Goal: Task Accomplishment & Management: Manage account settings

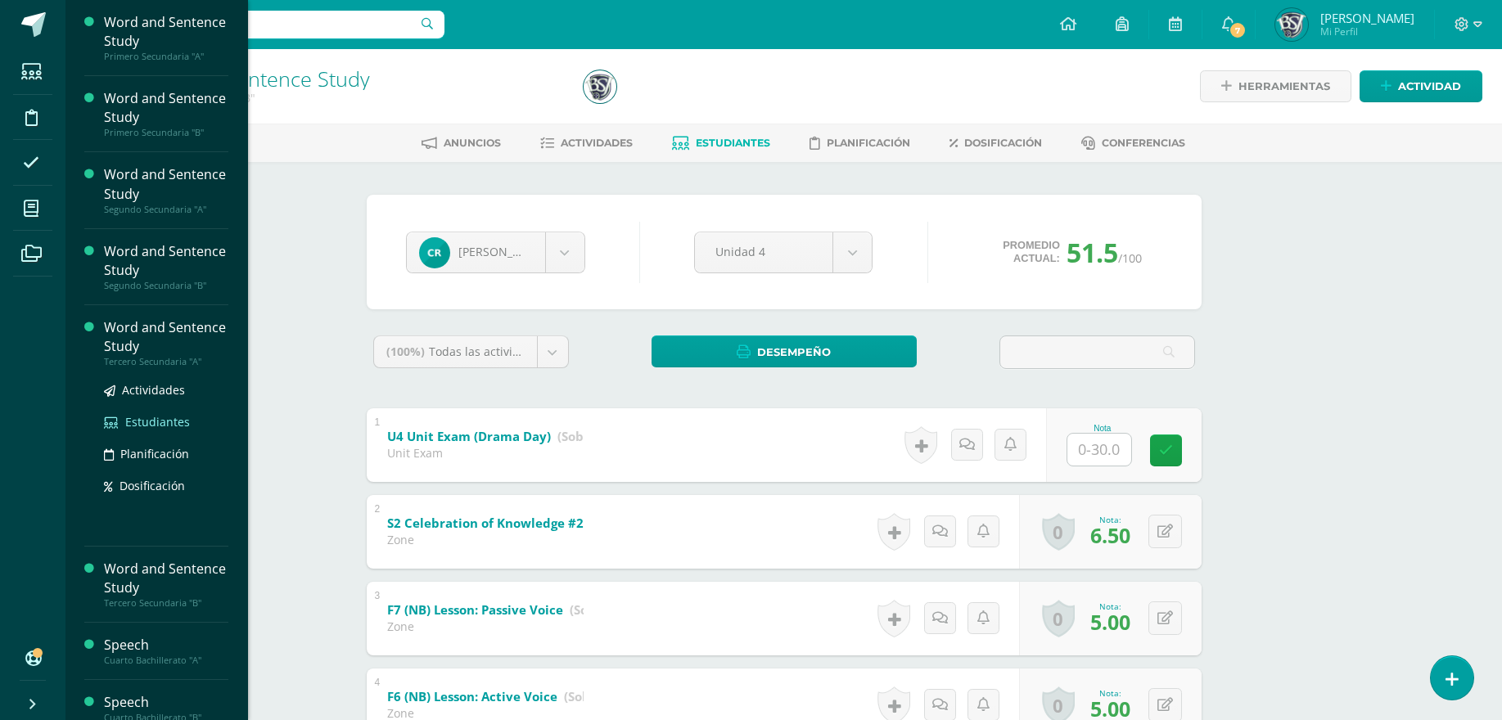
click at [162, 422] on span "Estudiantes" at bounding box center [157, 422] width 65 height 16
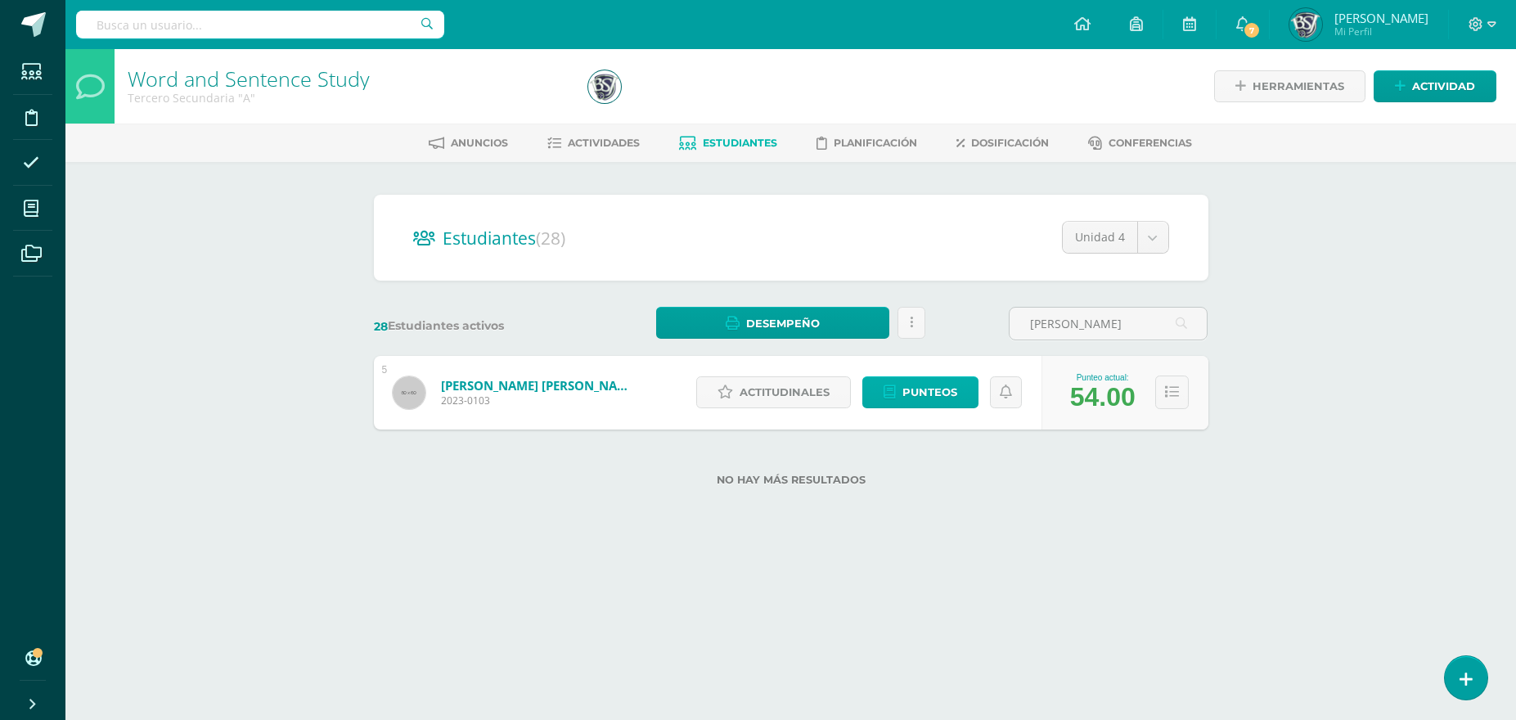
type input "isaac"
click at [966, 395] on link "Punteos" at bounding box center [921, 392] width 116 height 32
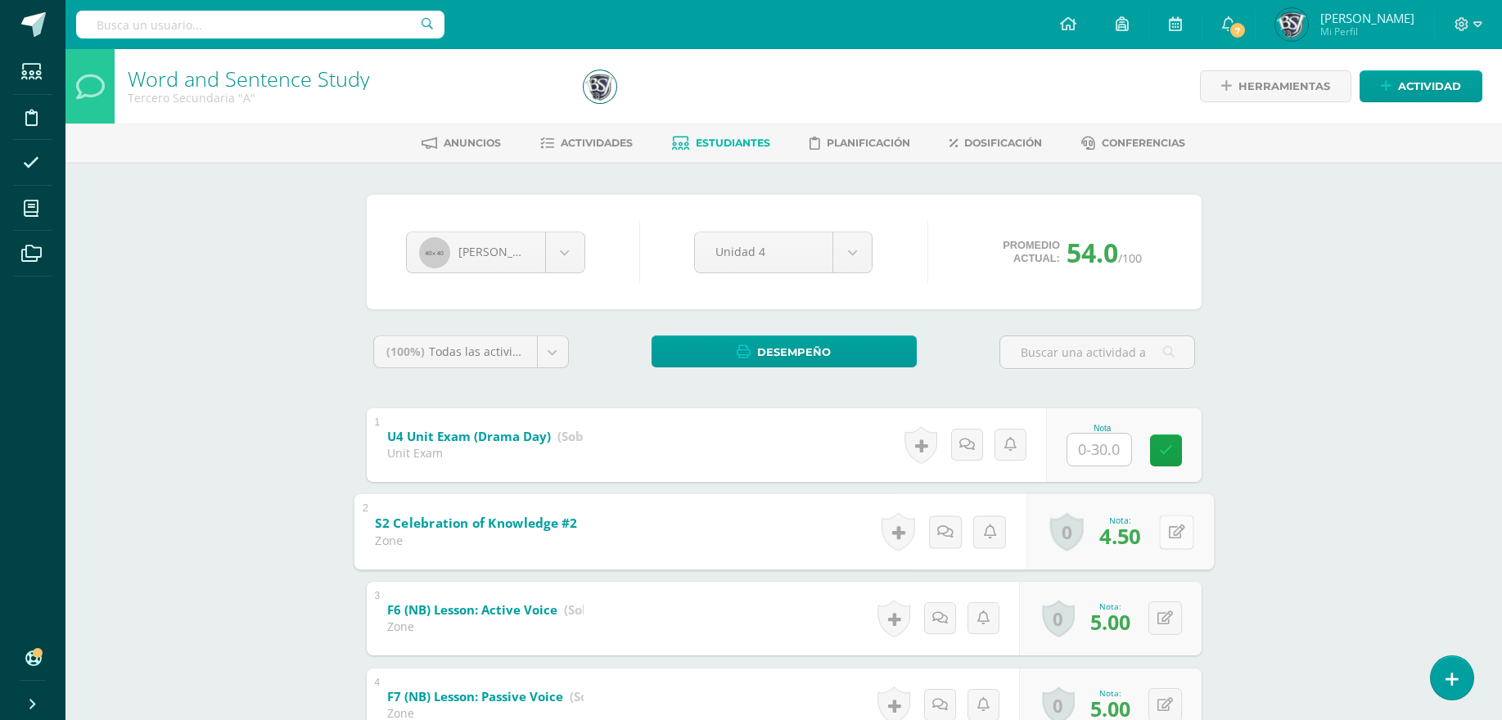
click at [1178, 542] on button at bounding box center [1176, 532] width 34 height 34
type input "9"
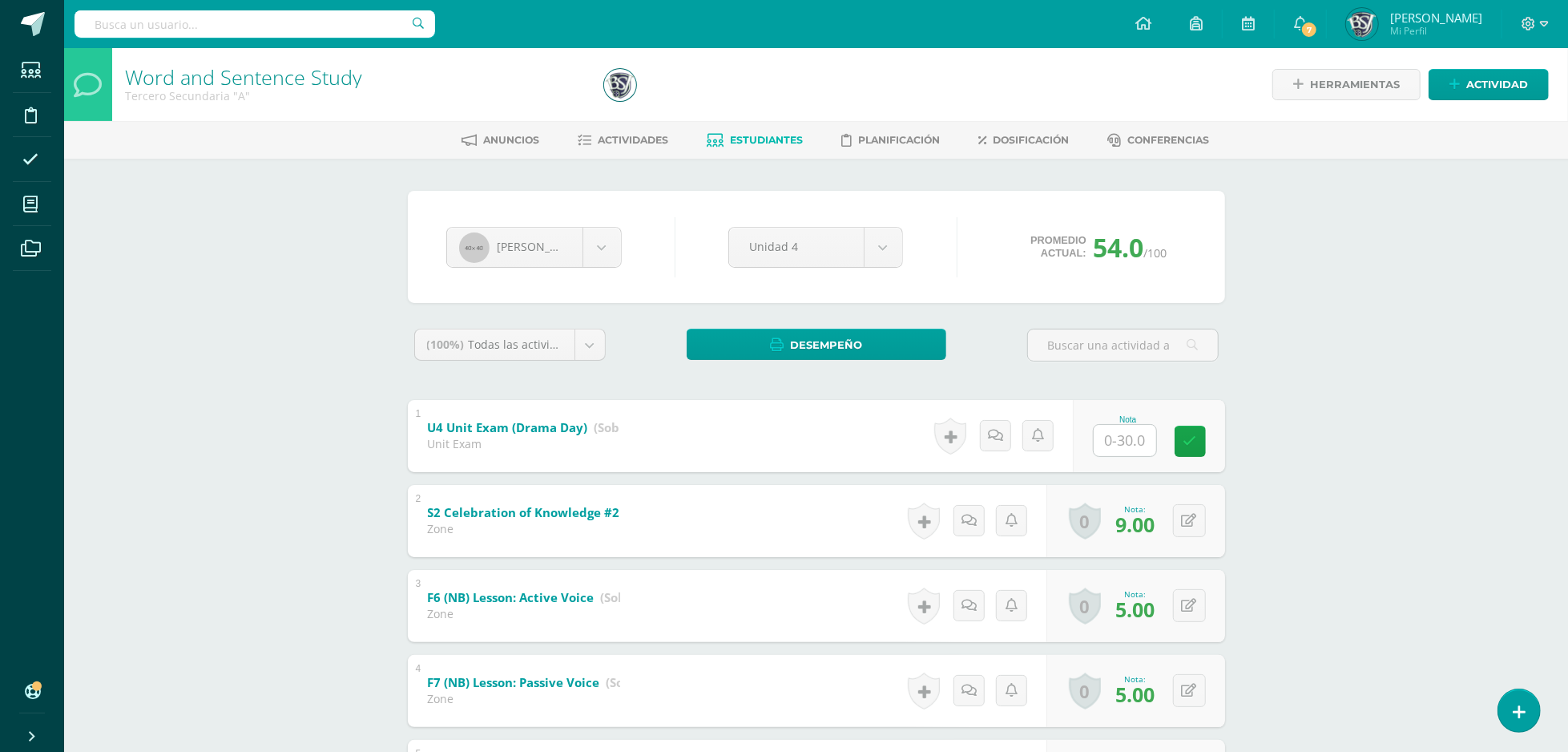
click at [236, 264] on div "Word and Sentence Study Tercero Secundaria "A" Herramientas Detalle de asistenc…" at bounding box center [816, 695] width 1504 height 1294
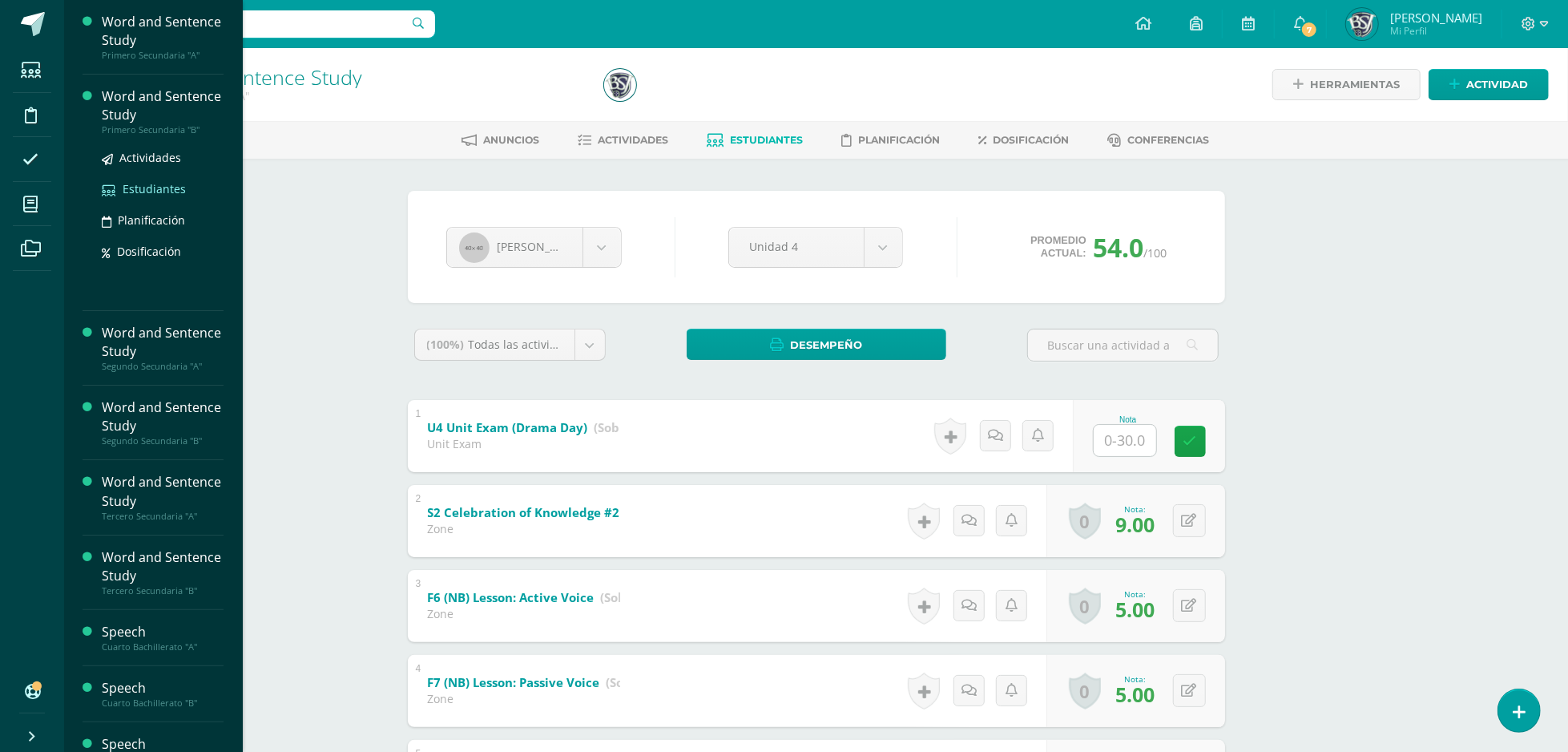
click at [166, 181] on span "Estudiantes" at bounding box center [154, 189] width 64 height 16
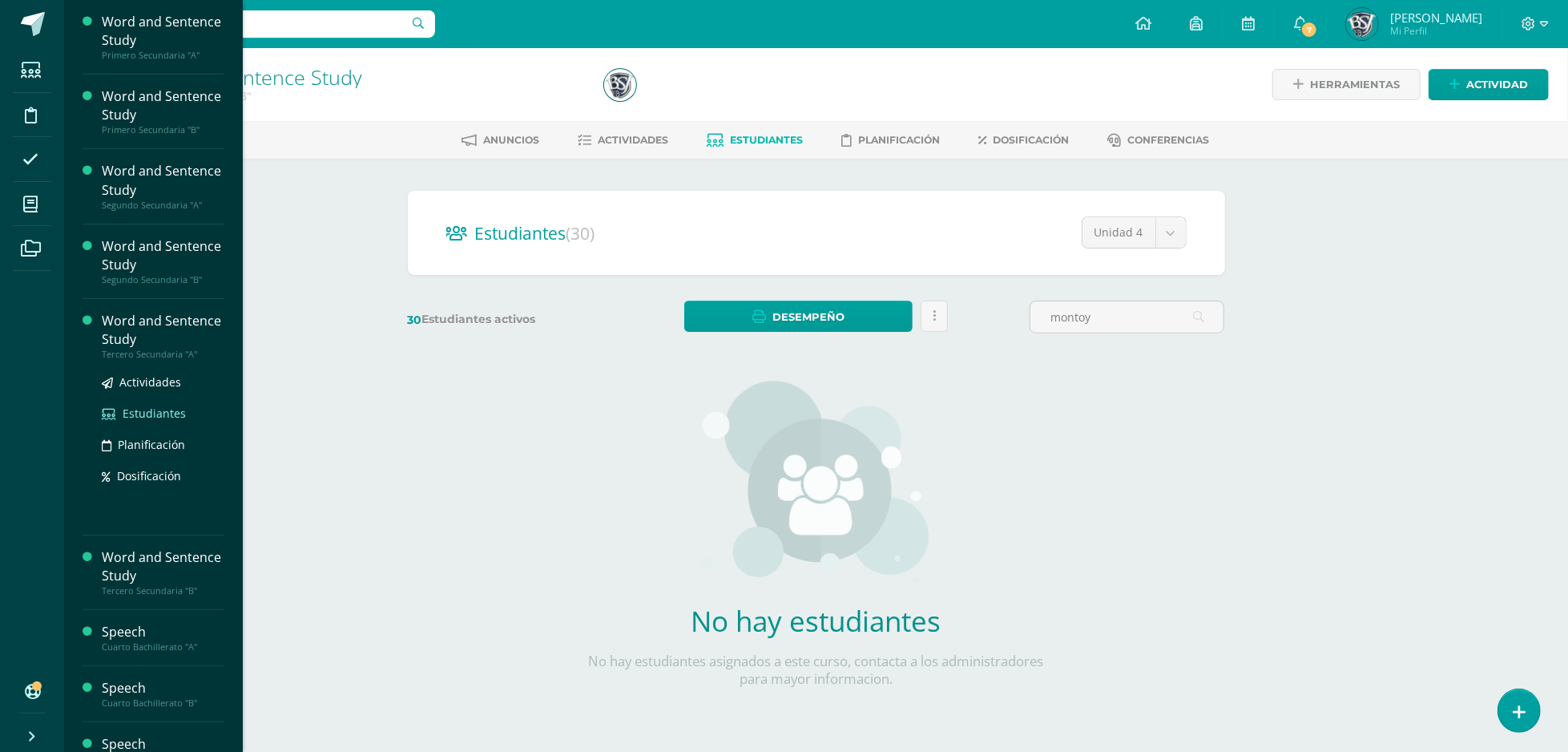
type input "montoy"
click at [166, 410] on span "Estudiantes" at bounding box center [154, 413] width 64 height 16
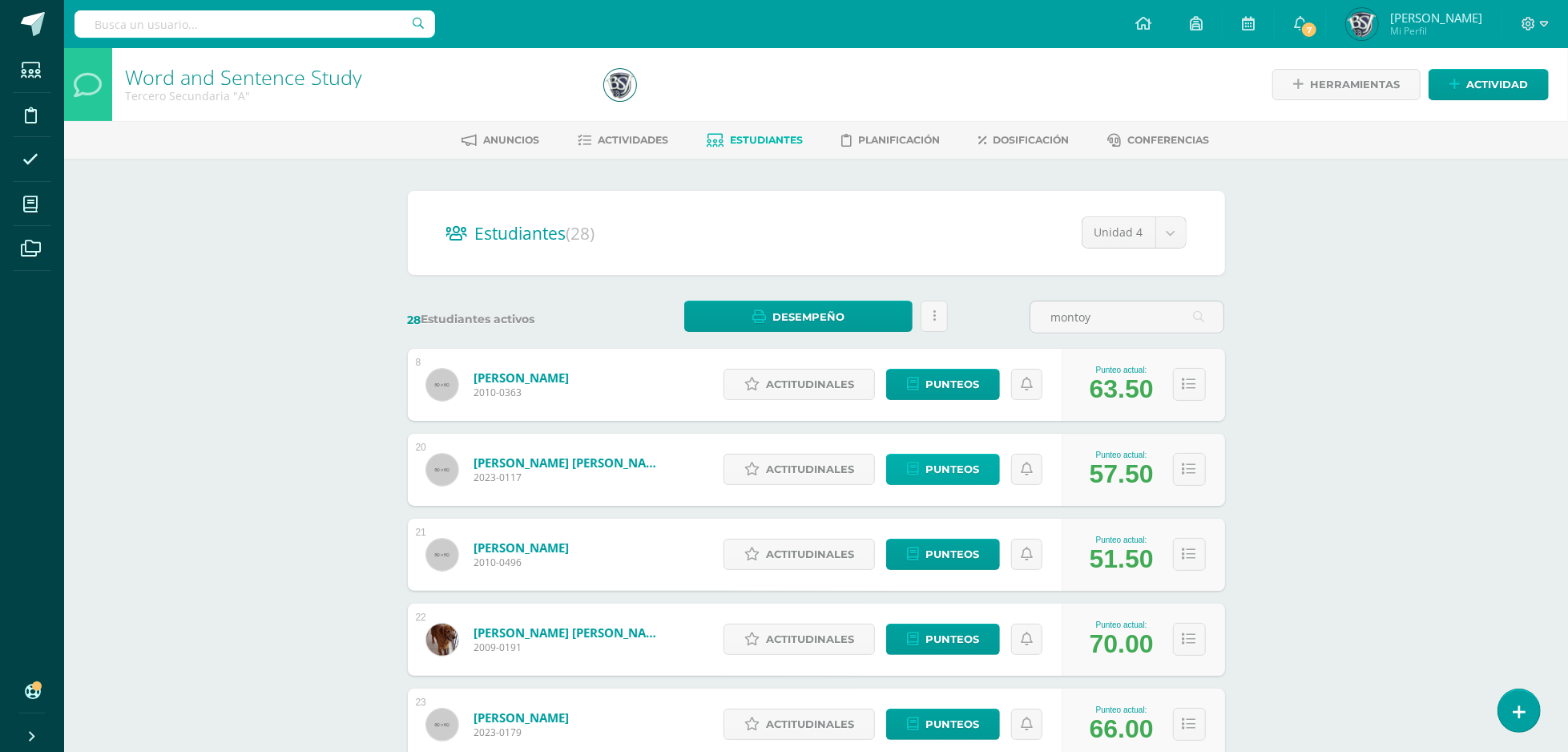
type input "montoy"
click at [944, 455] on span "Punteos" at bounding box center [952, 469] width 54 height 29
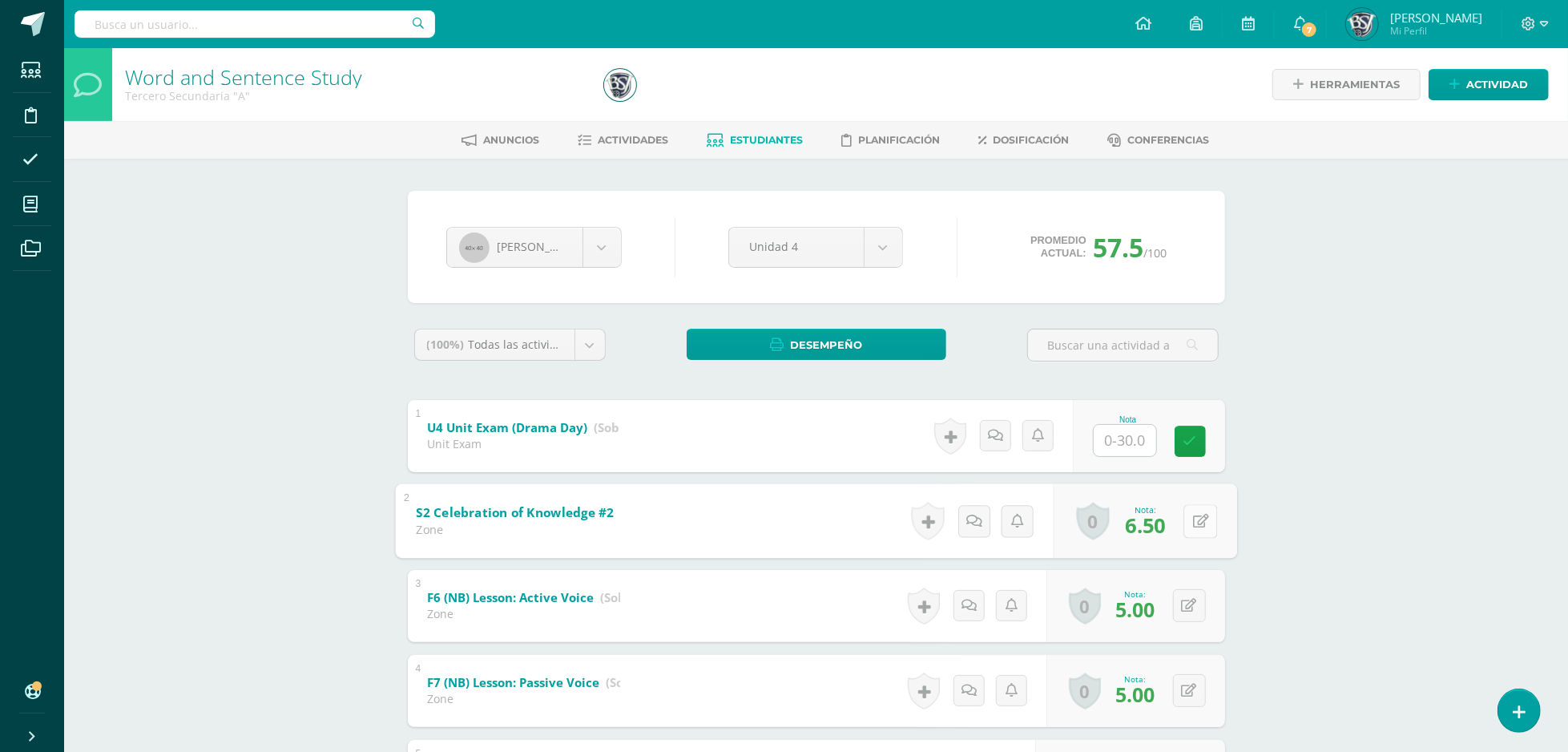
click at [1187, 528] on button at bounding box center [1201, 521] width 33 height 33
type input "10"
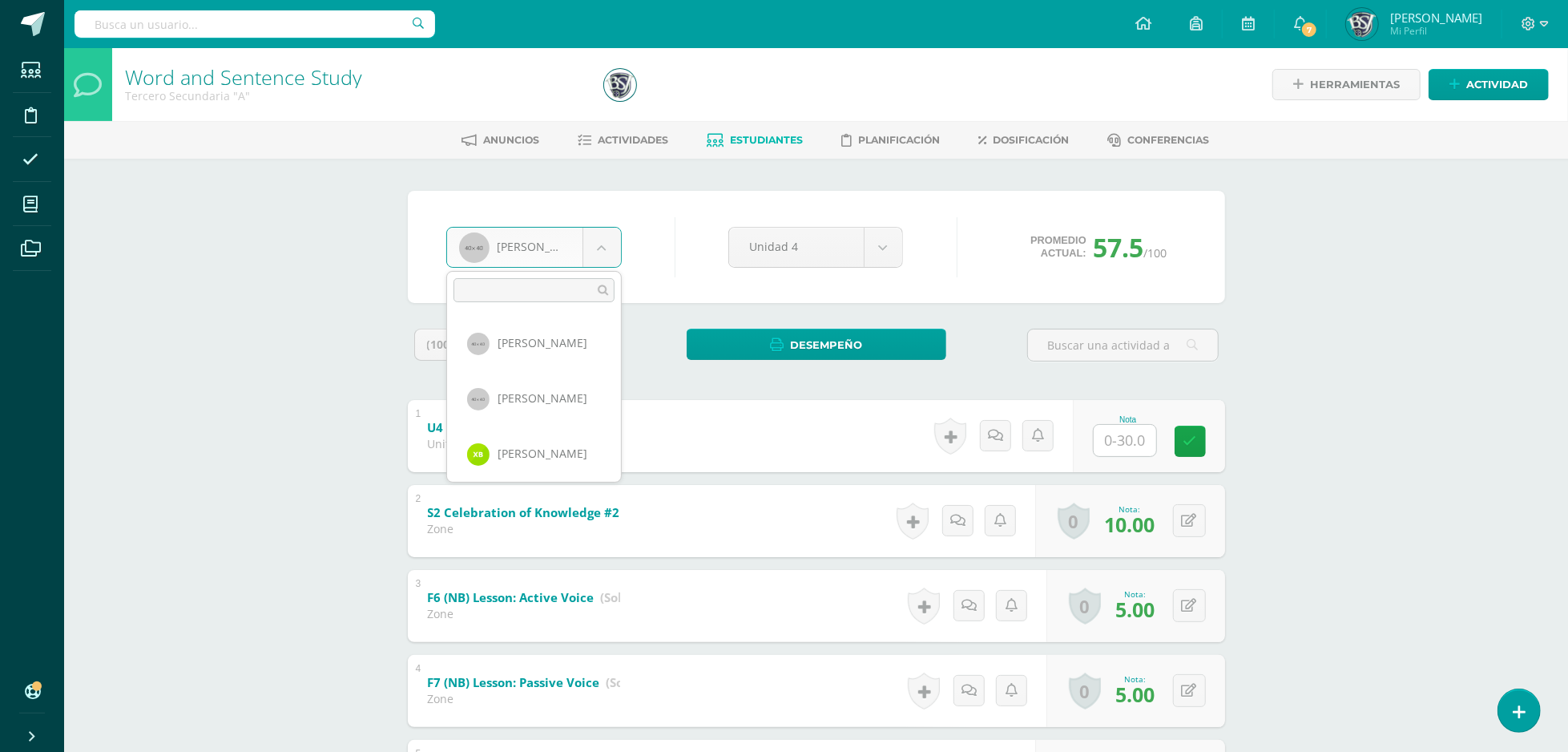
scroll to position [939, 0]
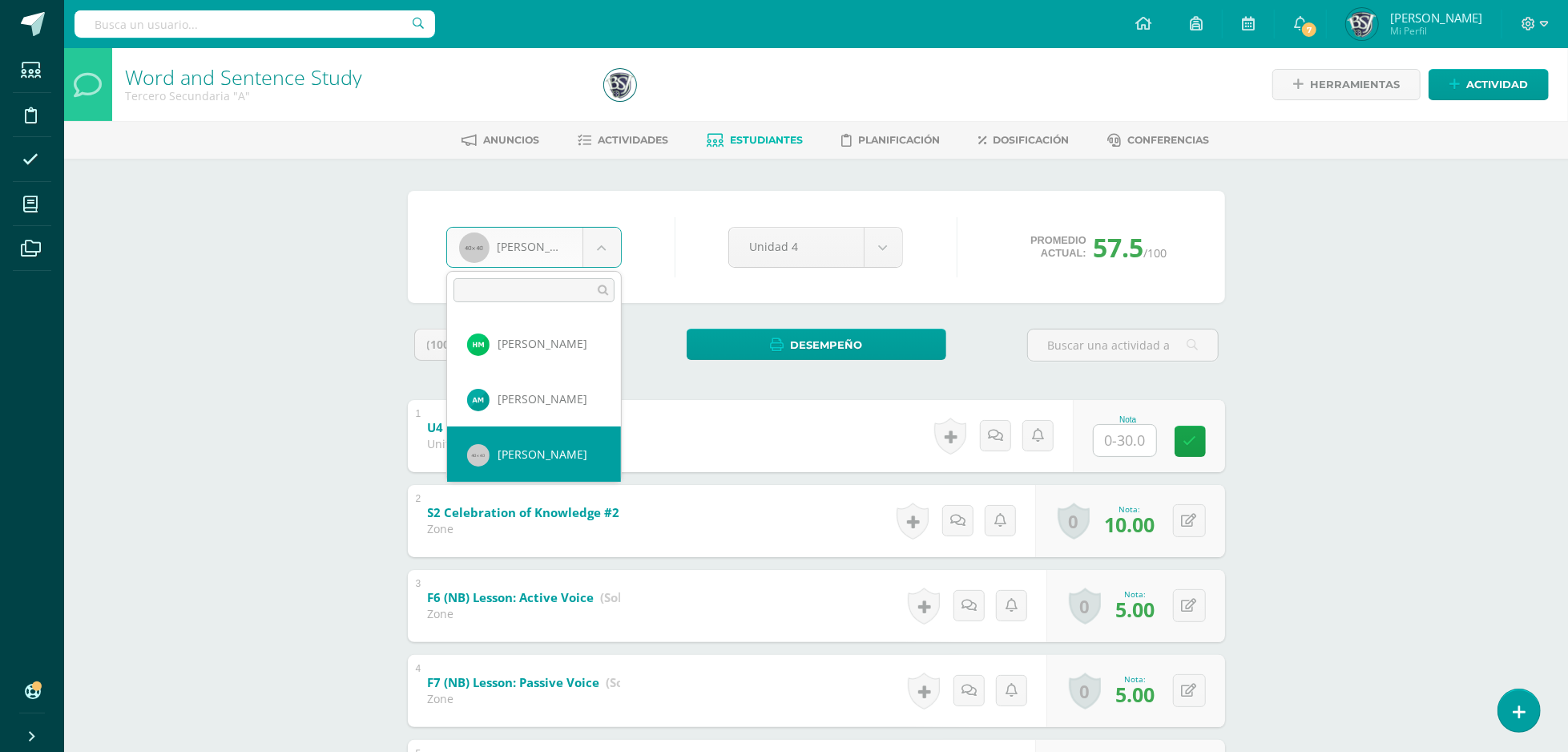
click at [551, 254] on body "Estudiantes Disciplina Asistencia Mis cursos Archivos Soporte Ayuda Reportar un…" at bounding box center [784, 669] width 1568 height 1338
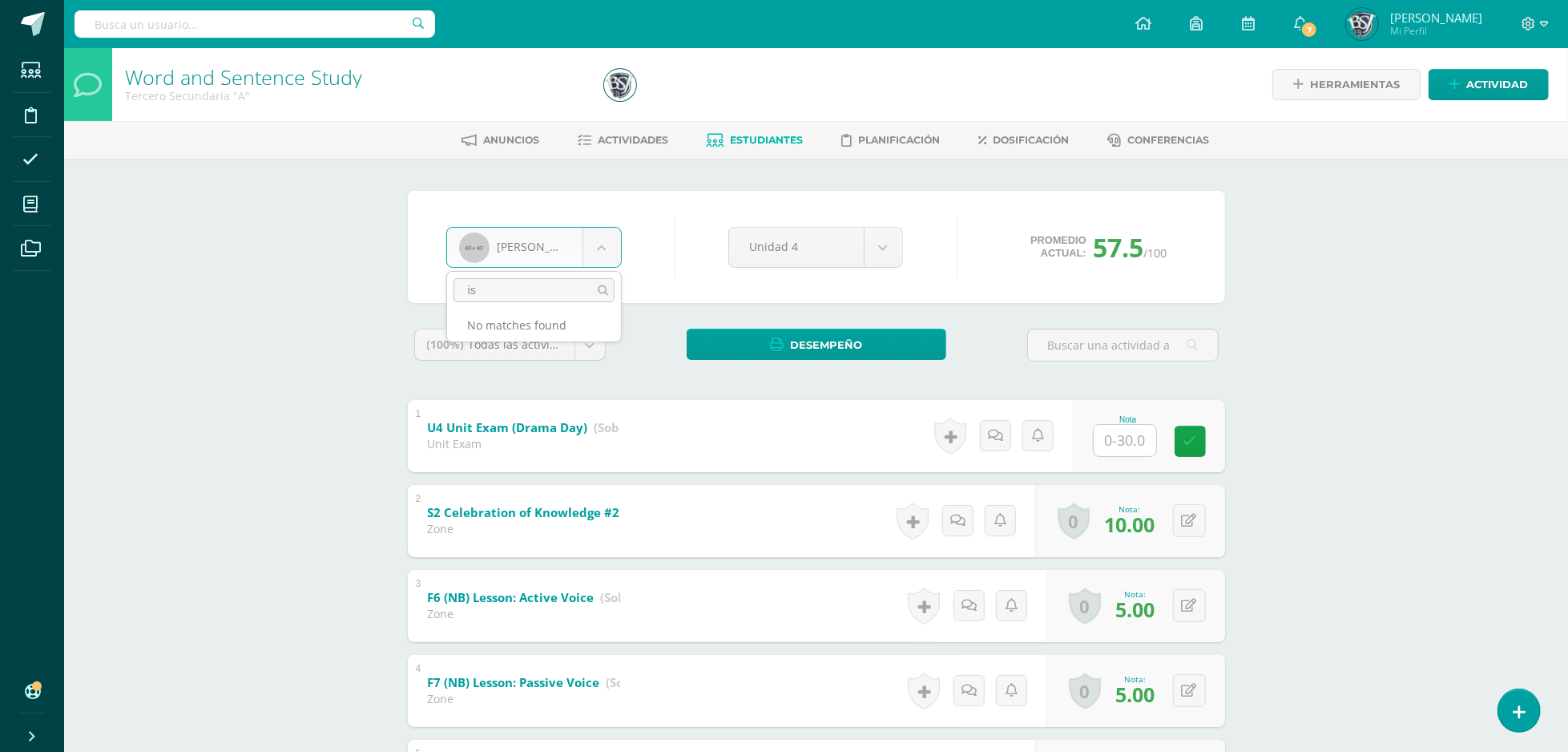
type input "i"
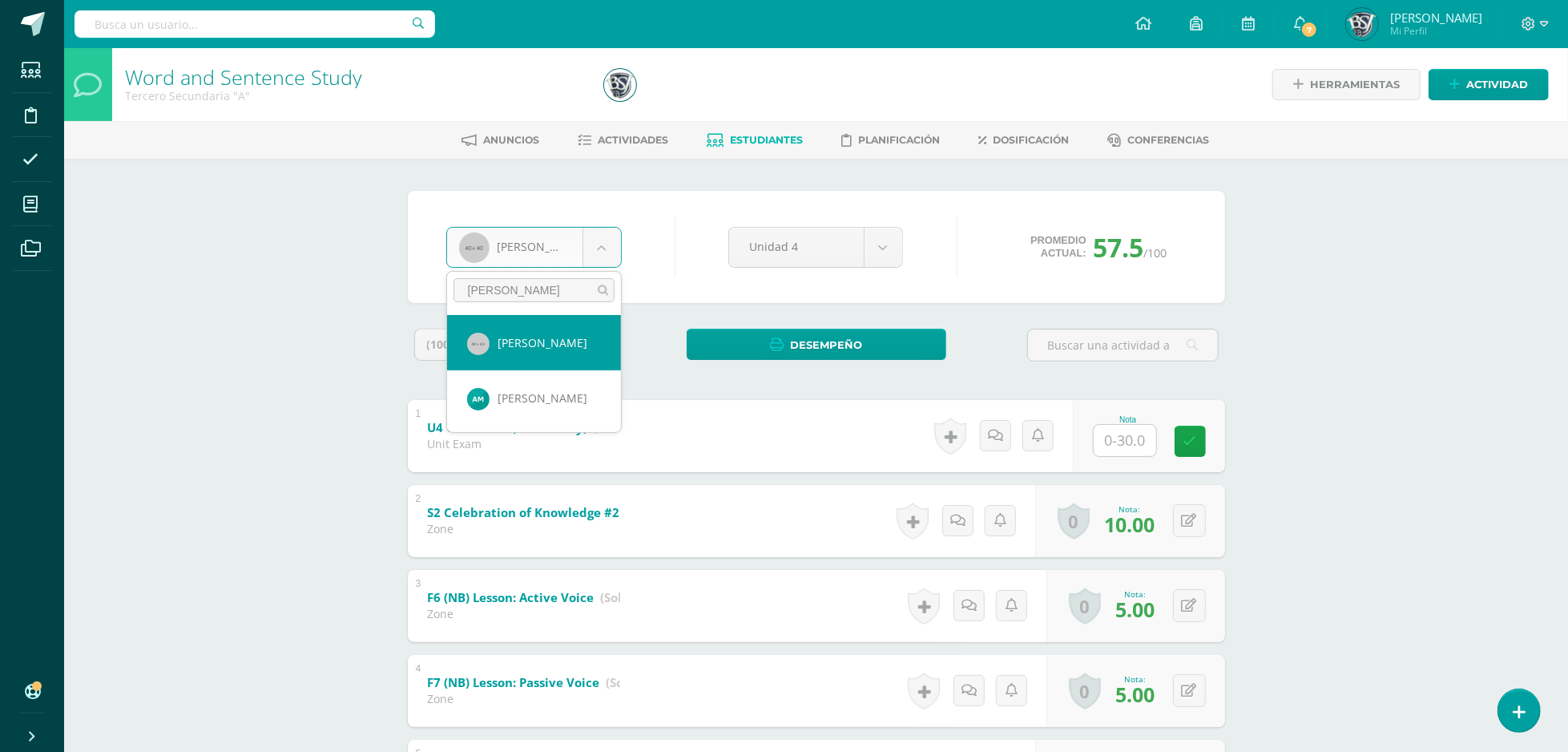
type input "cano"
select select "619"
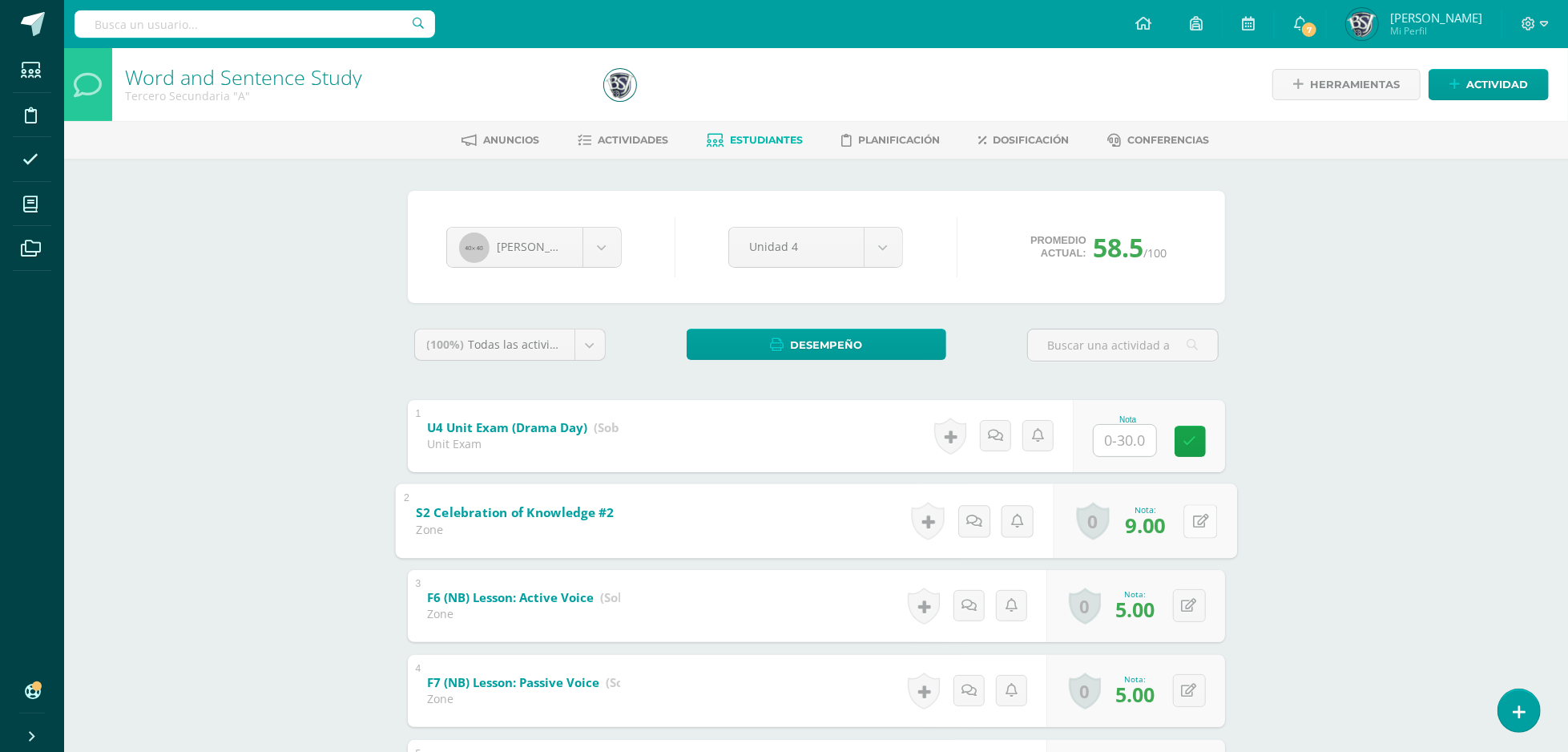
click at [1184, 523] on button at bounding box center [1201, 521] width 33 height 33
type input "10"
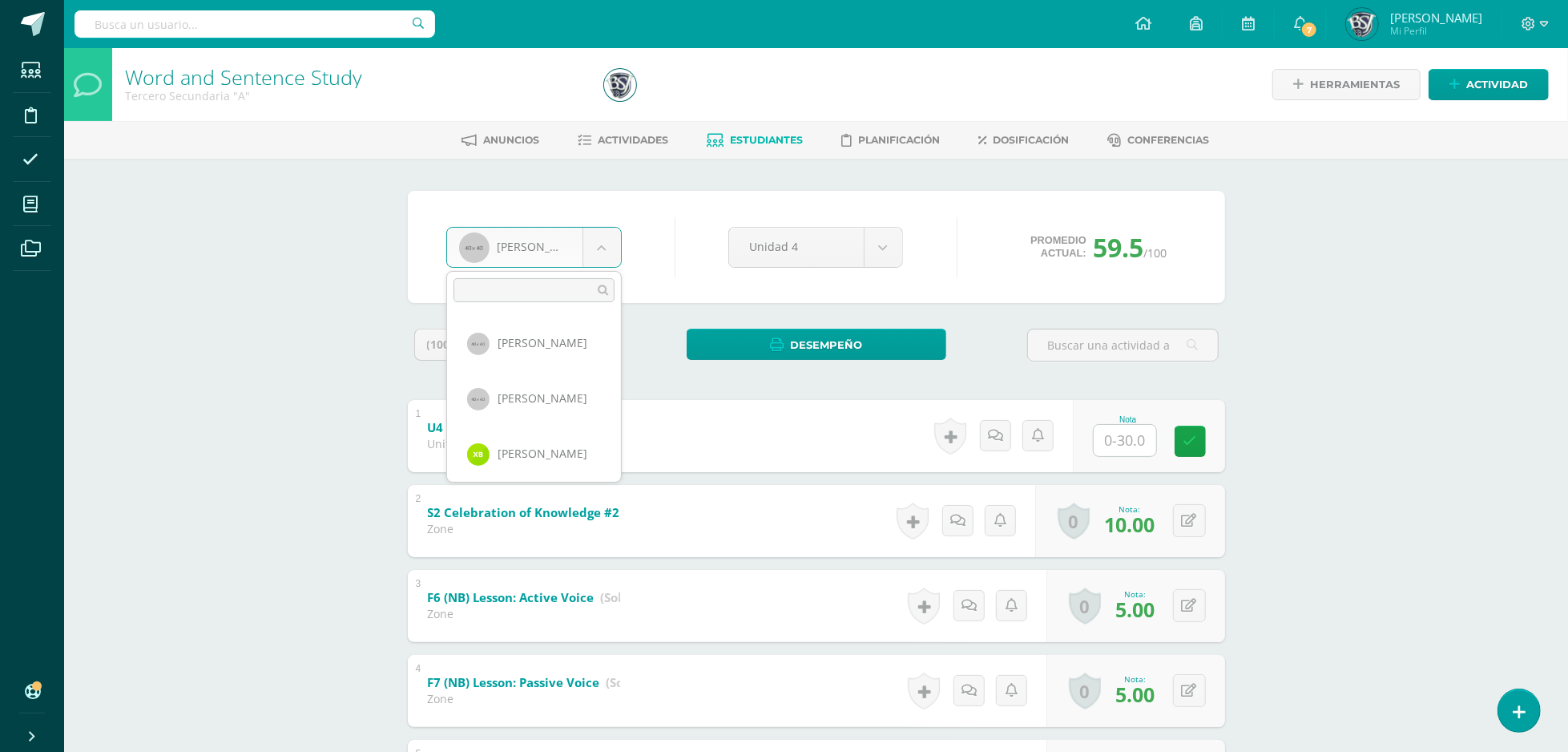
scroll to position [109, 0]
click at [478, 244] on body "Estudiantes Disciplina Asistencia Mis cursos Archivos Soporte Ayuda Reportar un…" at bounding box center [784, 669] width 1568 height 1338
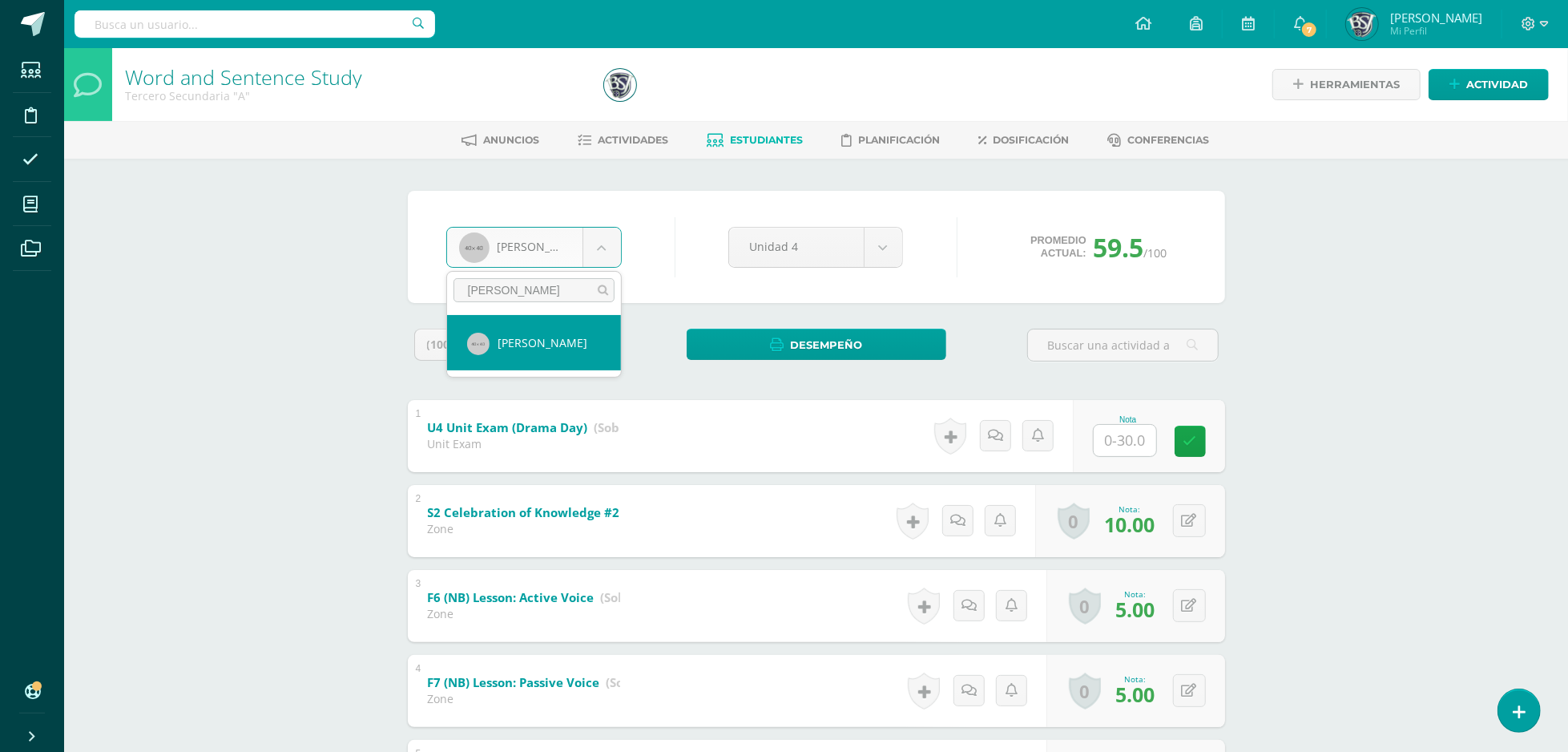
type input "alvara"
select select "1027"
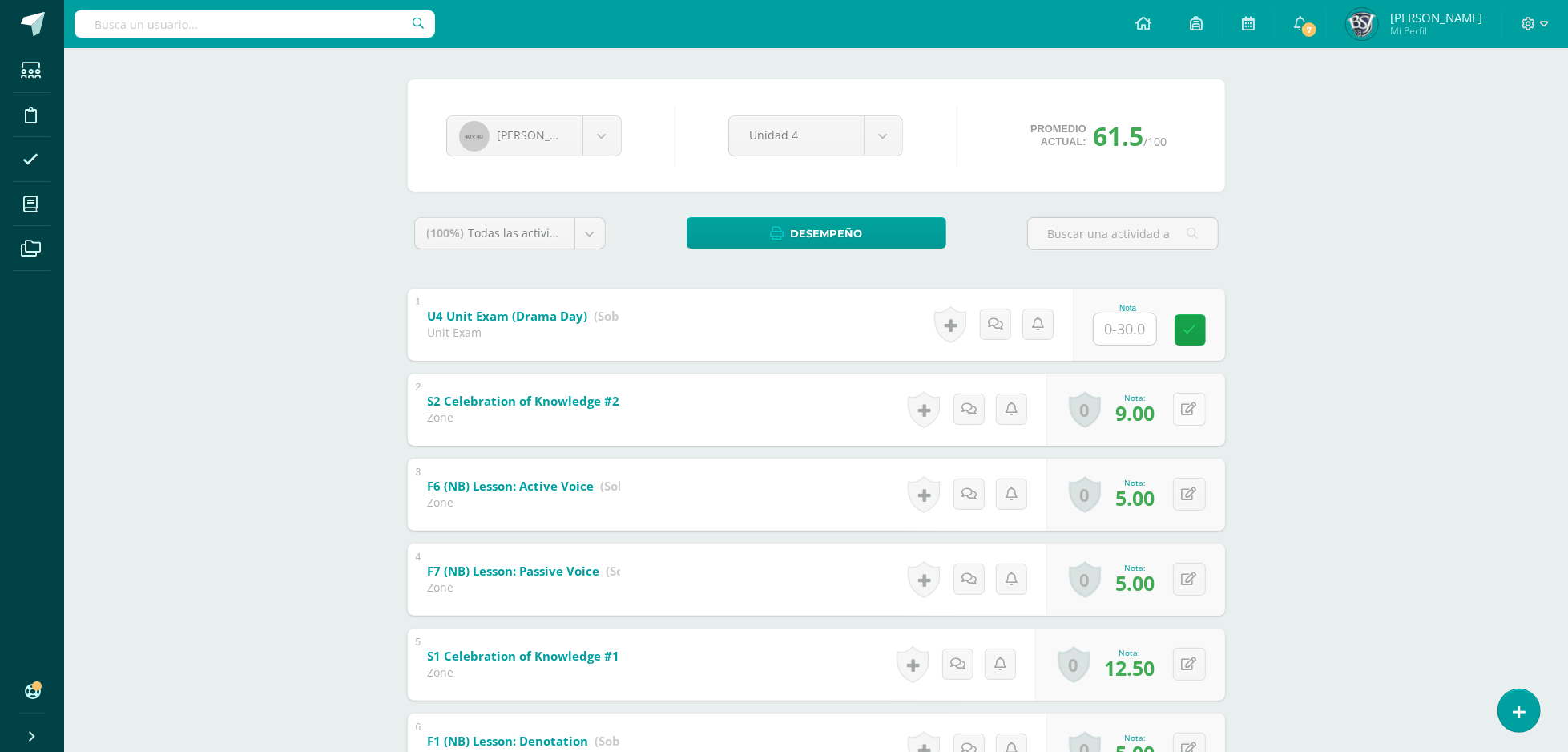
scroll to position [113, 0]
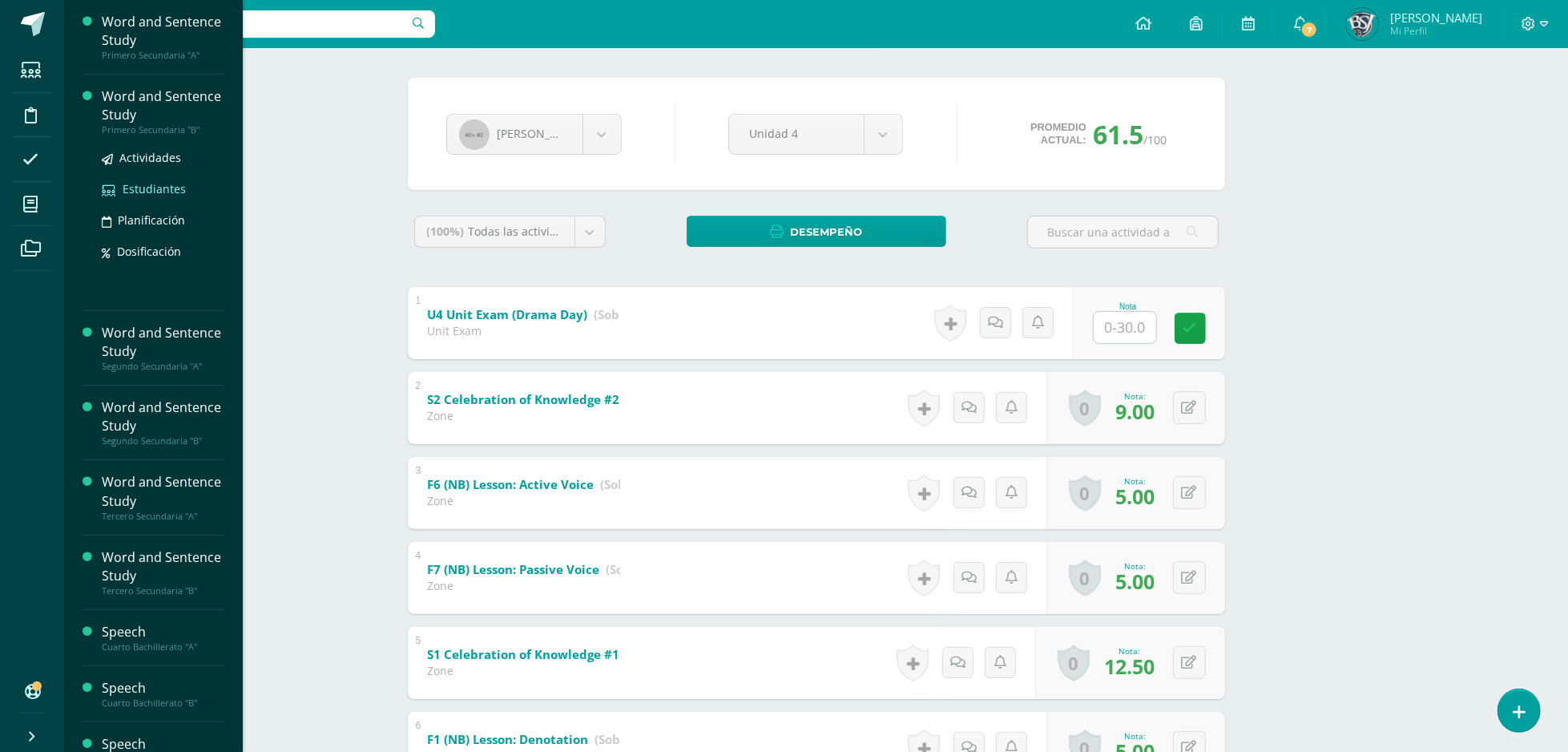
click at [166, 192] on span "Estudiantes" at bounding box center [154, 189] width 64 height 16
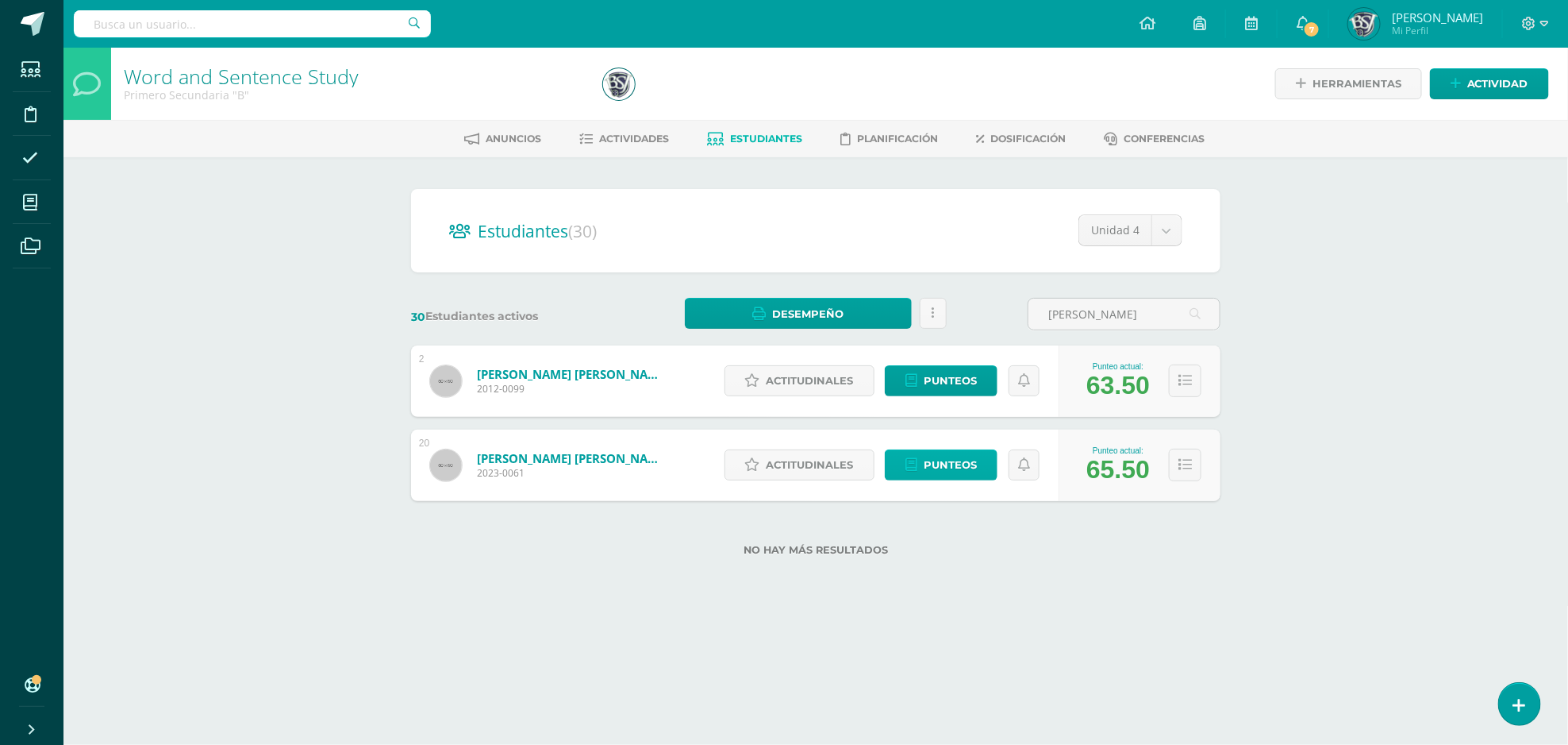
type input "[PERSON_NAME]"
click at [987, 470] on link "Punteos" at bounding box center [941, 465] width 112 height 31
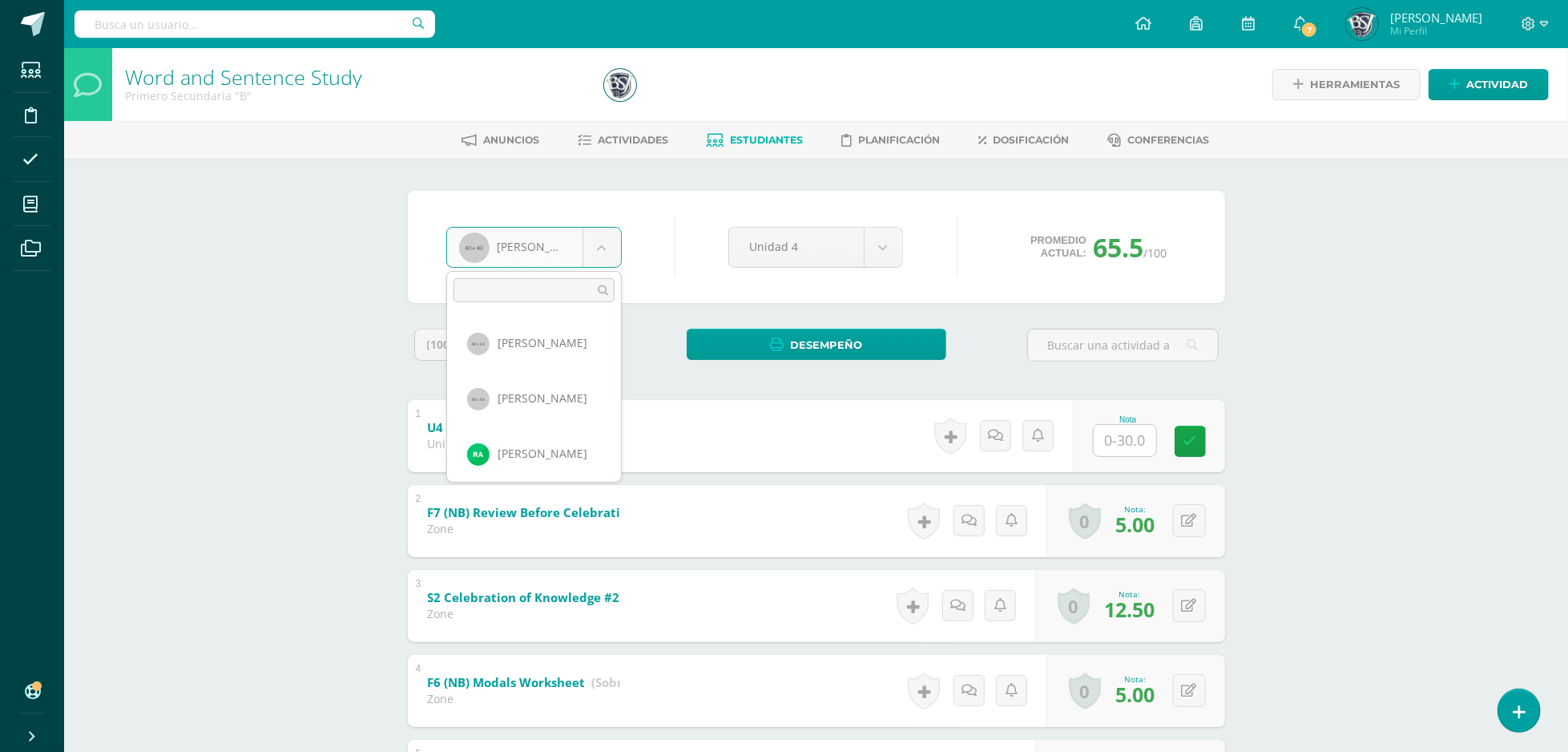
click at [590, 257] on body "Estudiantes Disciplina Asistencia Mis cursos Archivos Soporte Ayuda Reportar un…" at bounding box center [784, 672] width 1568 height 1343
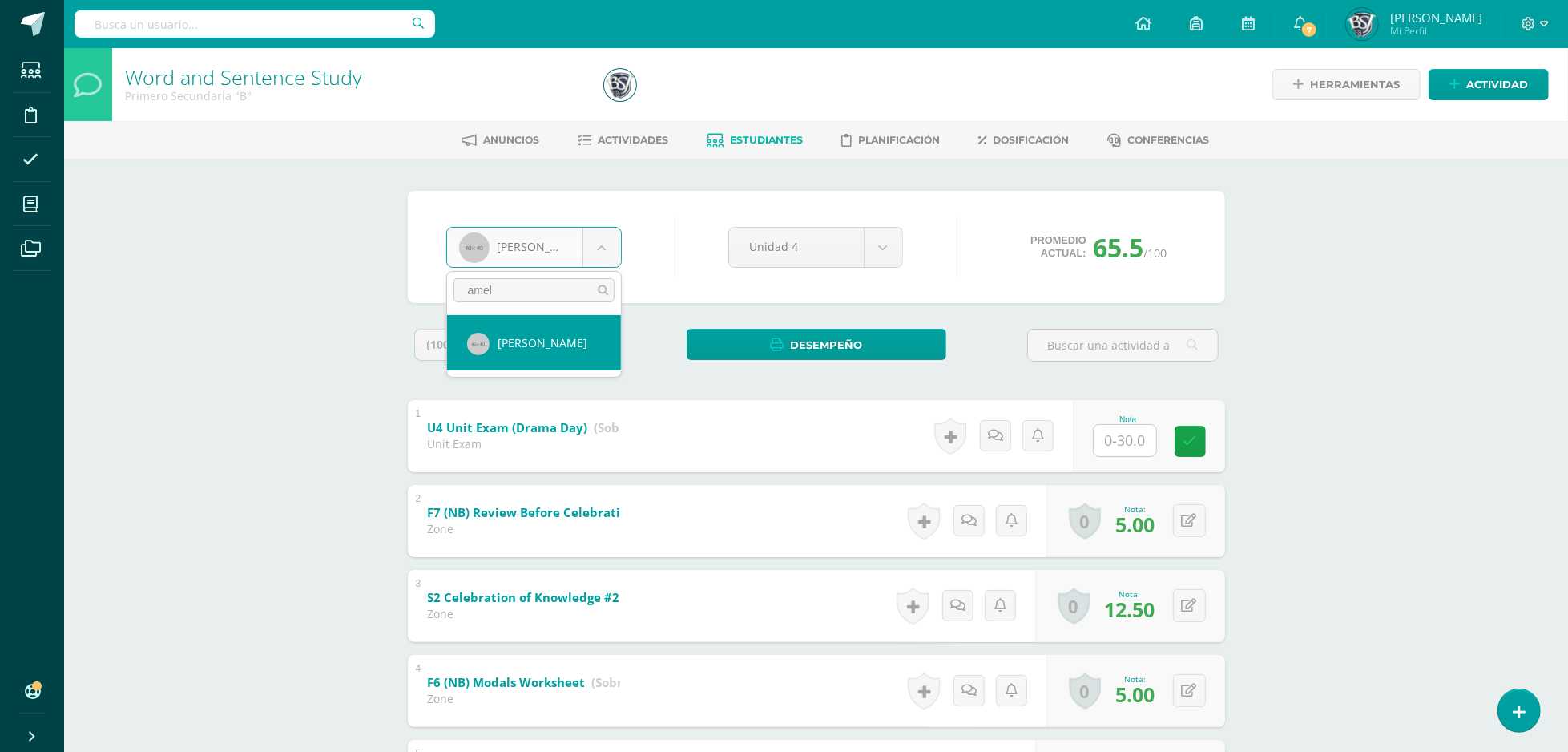
type input "amel"
select select "720"
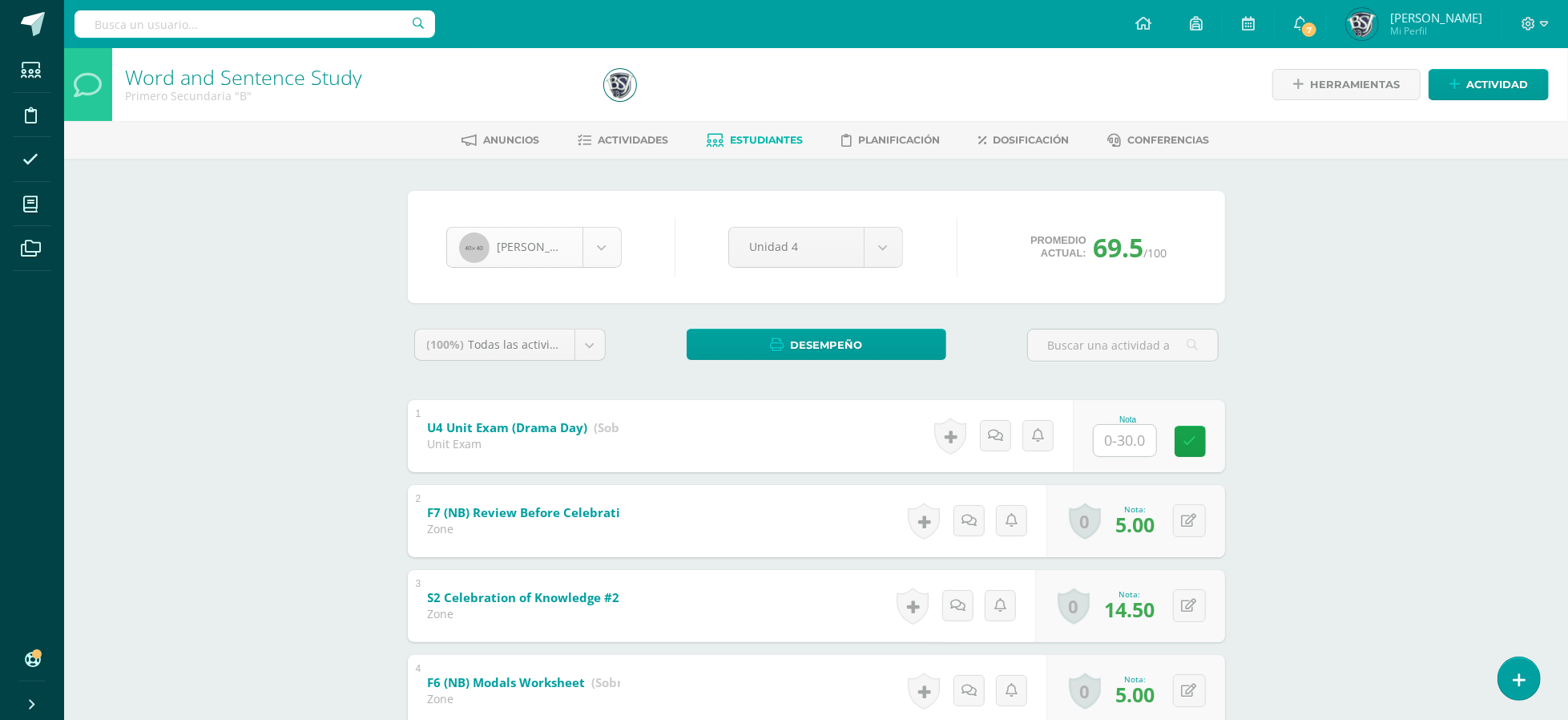
scroll to position [994, 0]
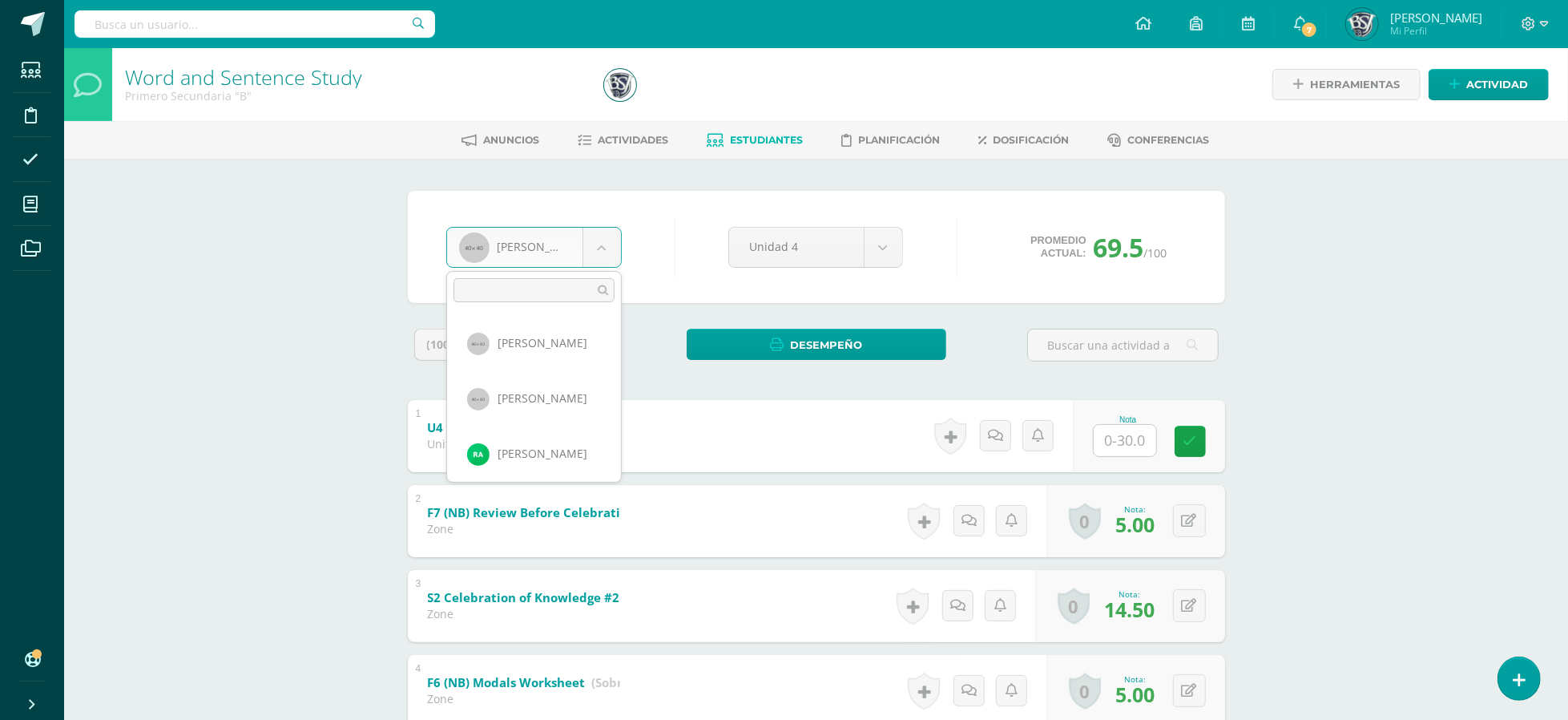
click at [571, 263] on body "Estudiantes Disciplina Asistencia Mis cursos Archivos Soporte Ayuda Reportar un…" at bounding box center [784, 669] width 1568 height 1338
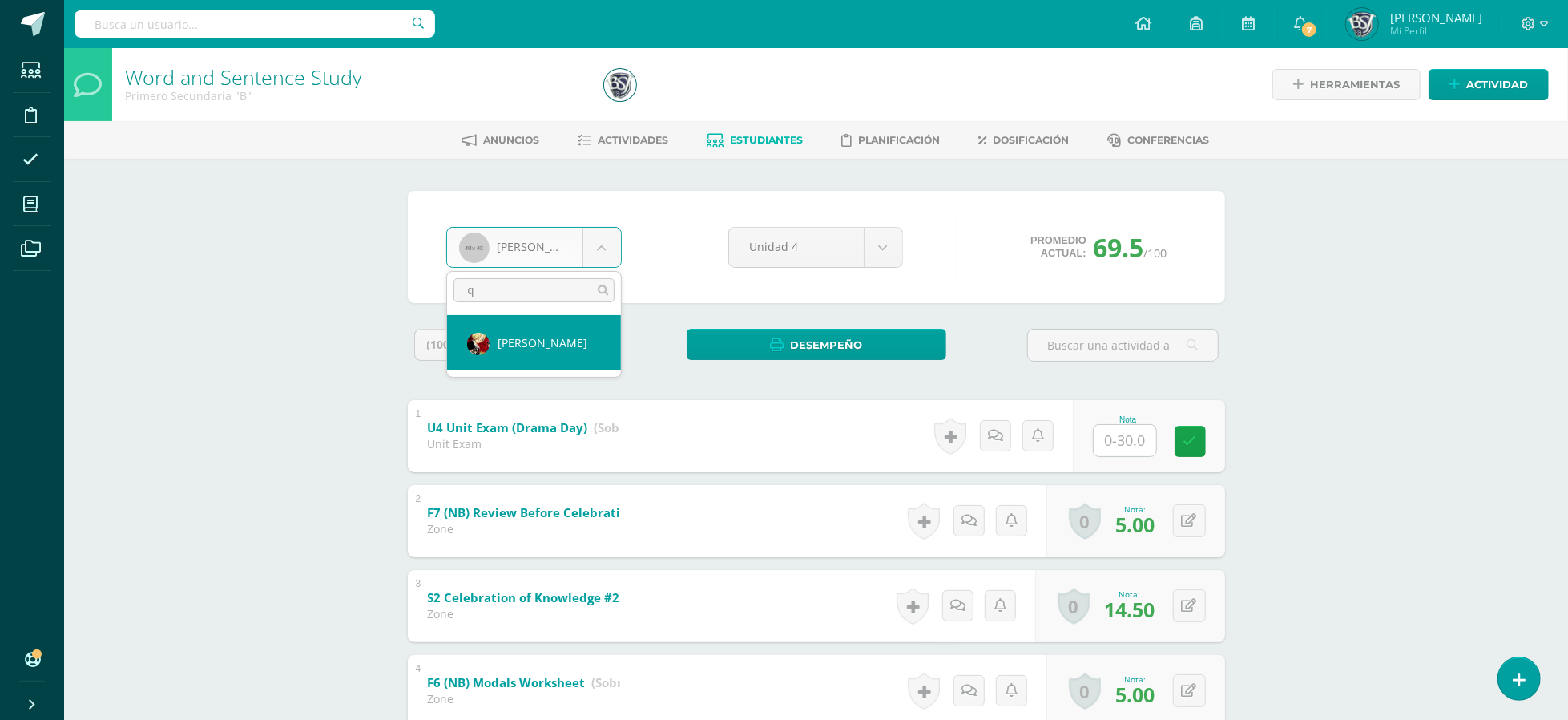
scroll to position [0, 0]
type input "quezada"
select select "699"
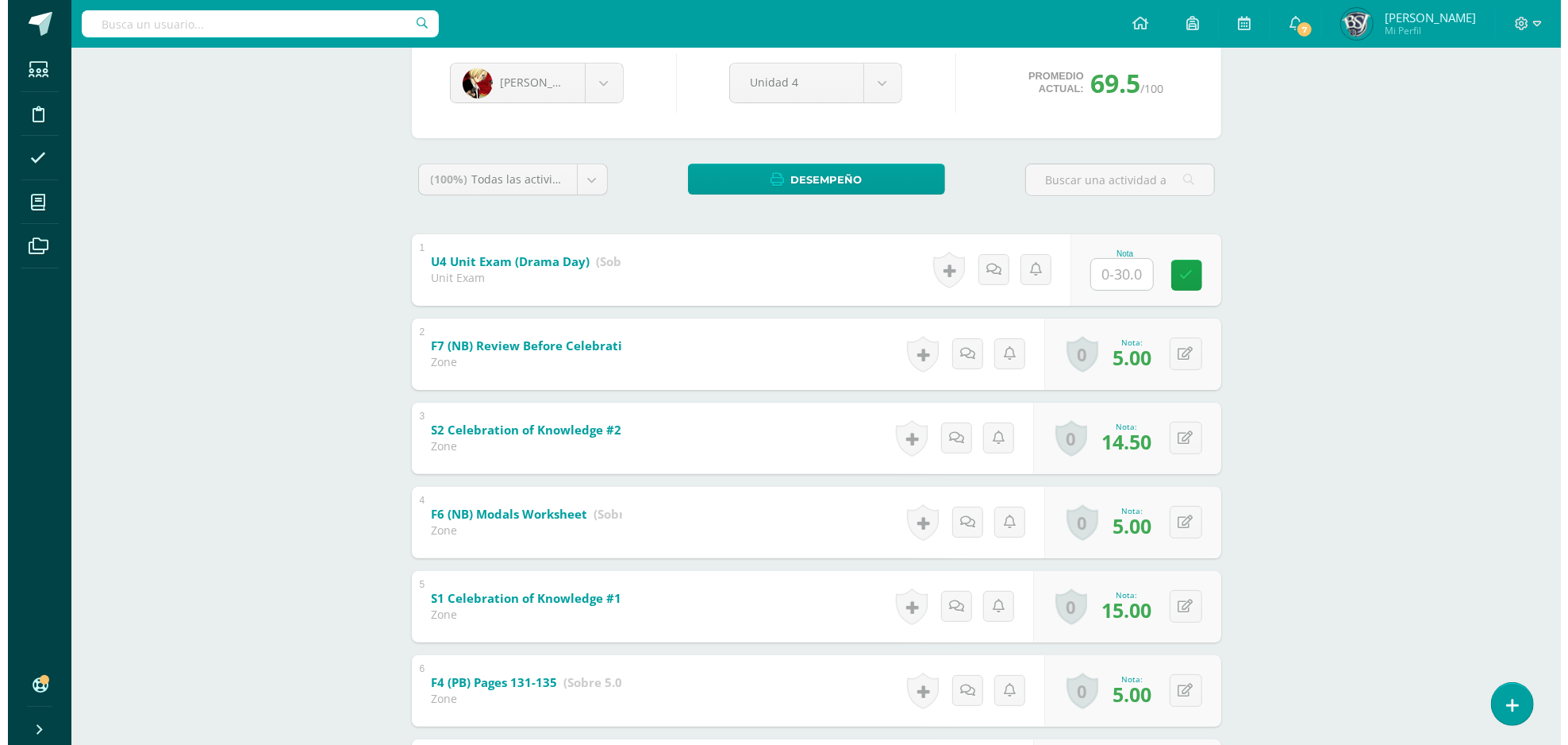
scroll to position [138, 0]
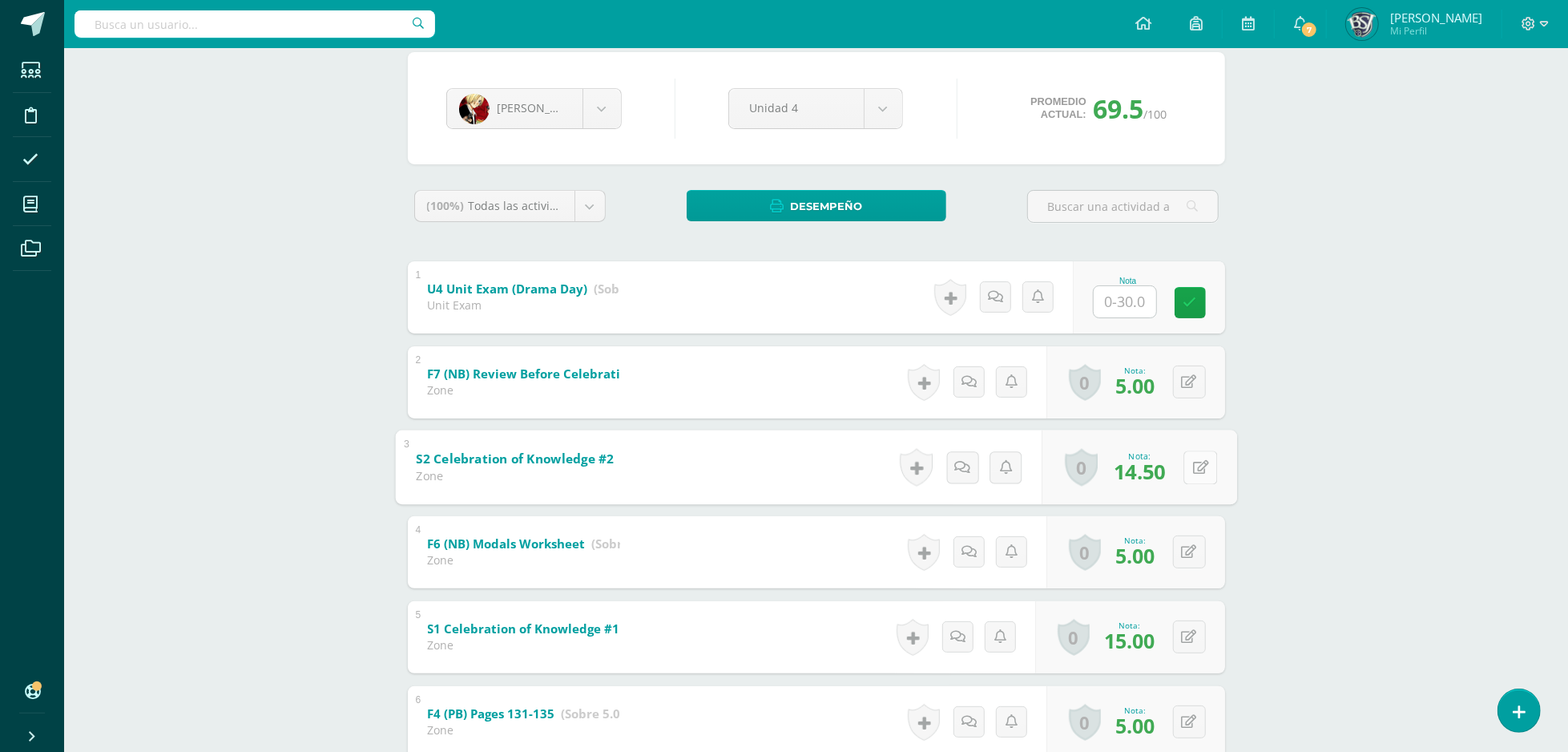
click at [1187, 461] on button at bounding box center [1201, 467] width 33 height 33
type input "15"
click at [920, 468] on link at bounding box center [913, 467] width 32 height 37
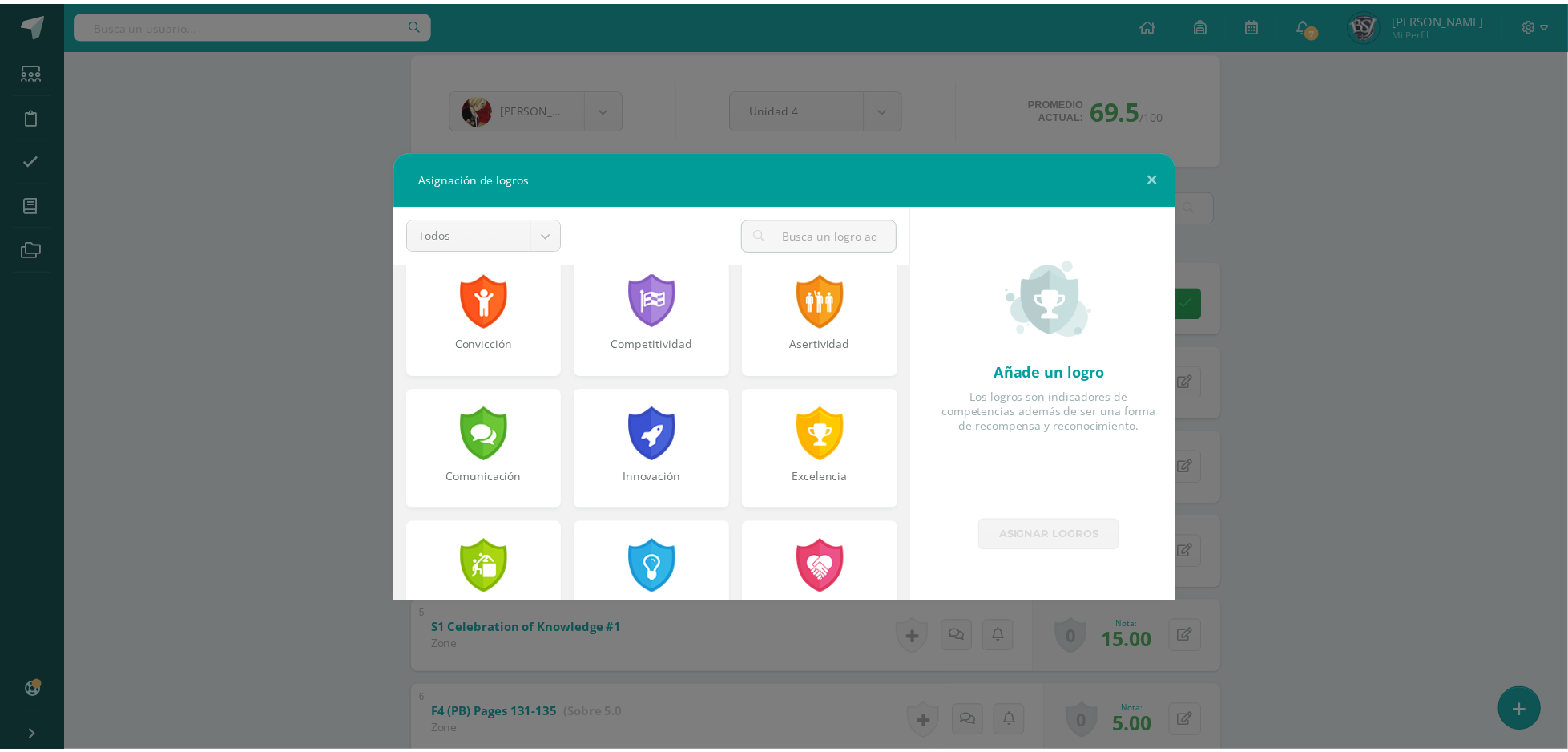
scroll to position [299, 0]
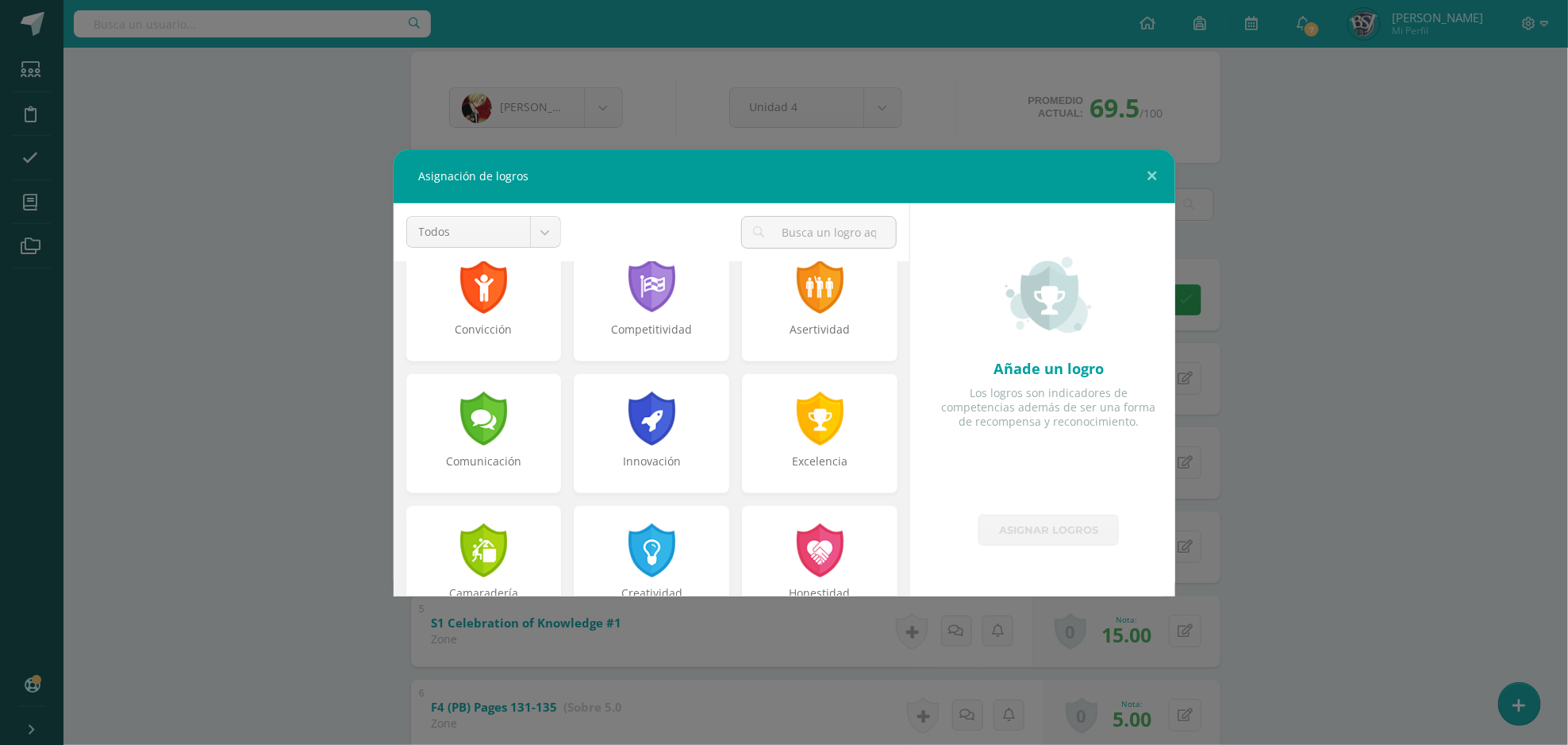
click at [794, 443] on div at bounding box center [819, 418] width 50 height 54
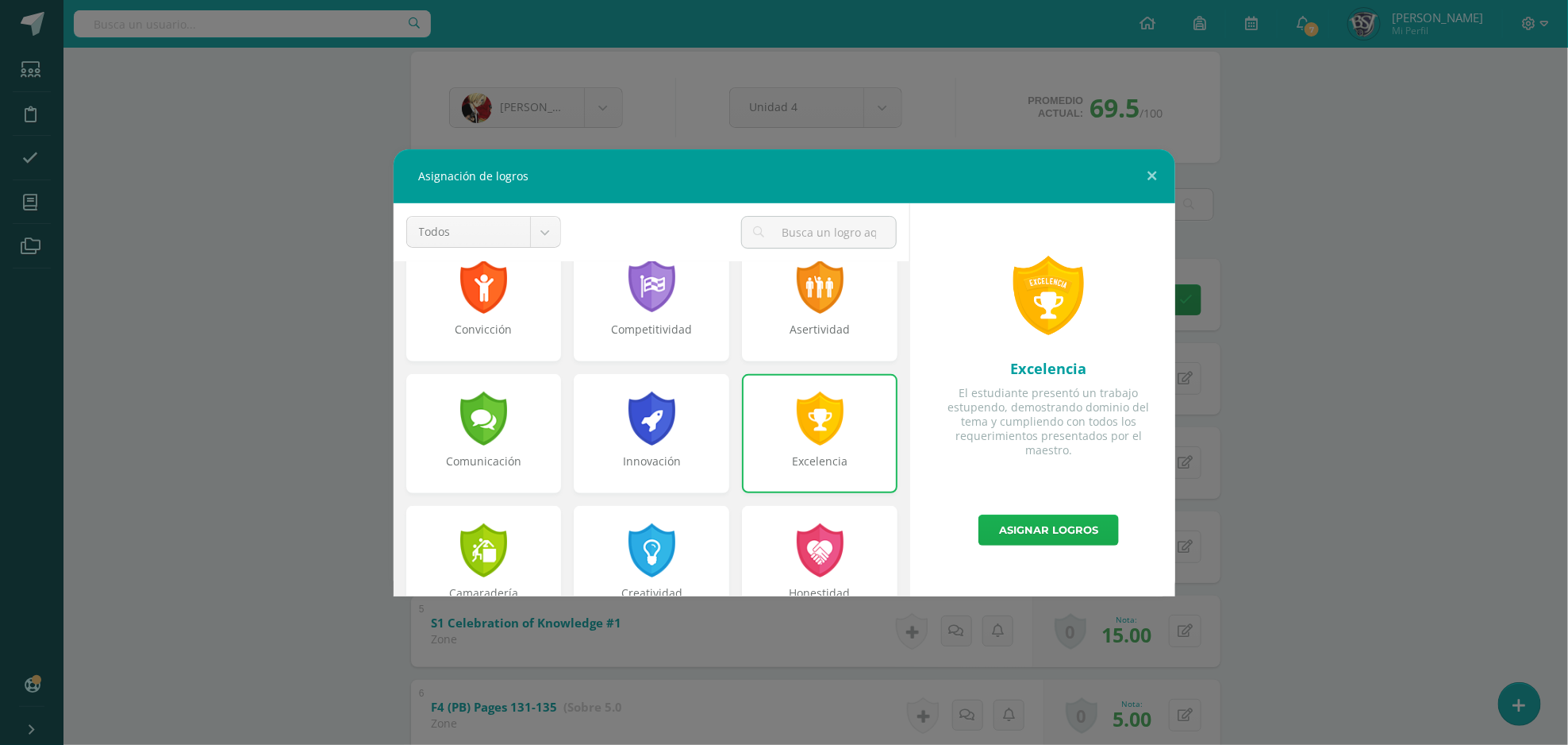
click at [1053, 529] on link "Asignar logros" at bounding box center [1048, 530] width 141 height 31
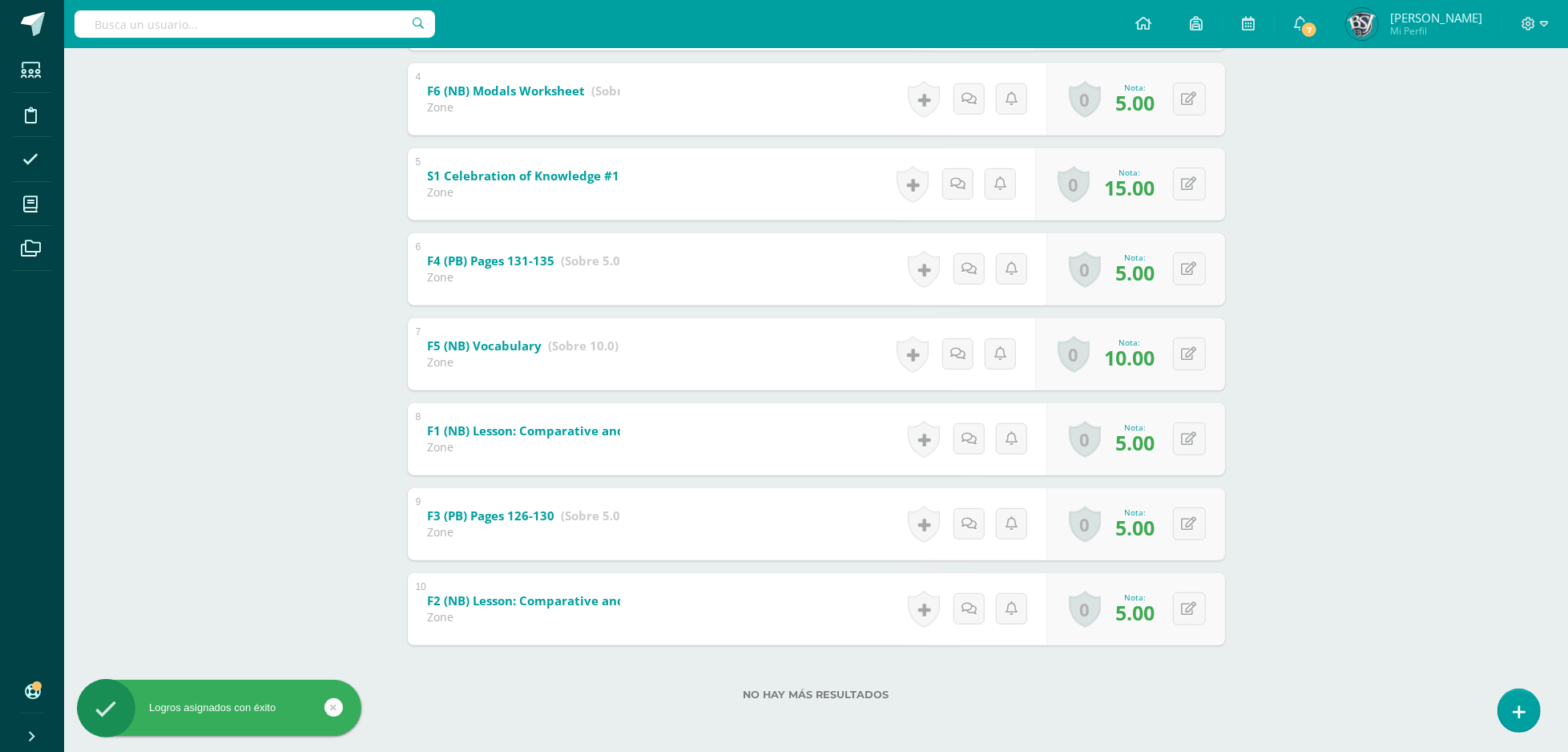
scroll to position [0, 0]
